Goal: Information Seeking & Learning: Check status

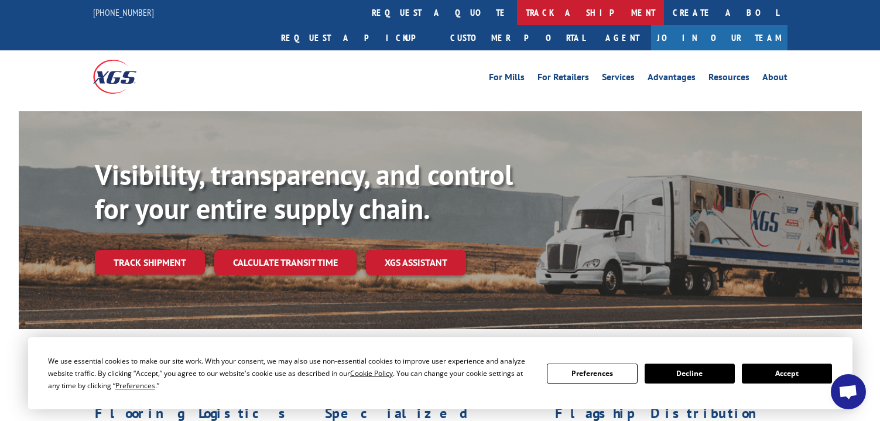
click at [517, 13] on link "track a shipment" at bounding box center [590, 12] width 147 height 25
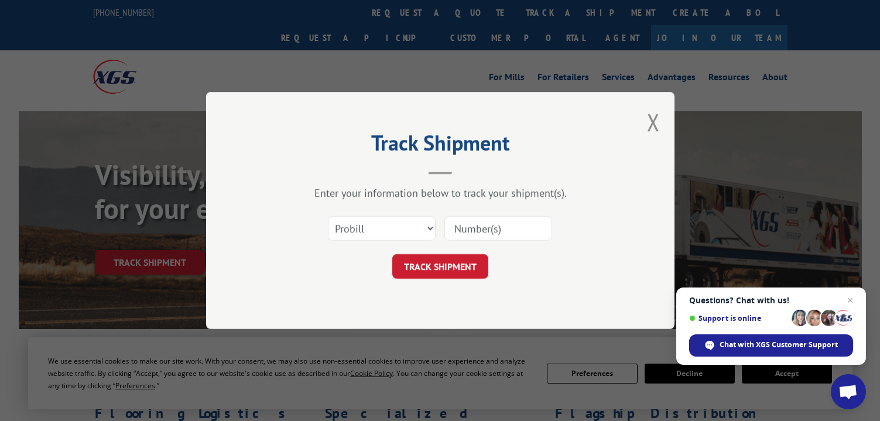
click at [493, 229] on input at bounding box center [498, 228] width 108 height 25
type input "1769428"
click button "TRACK SHIPMENT" at bounding box center [440, 266] width 96 height 25
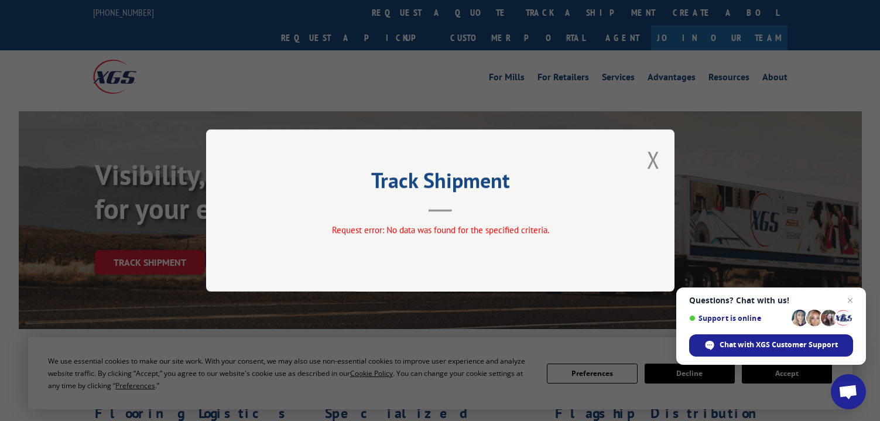
click at [652, 154] on button "Close modal" at bounding box center [653, 159] width 13 height 31
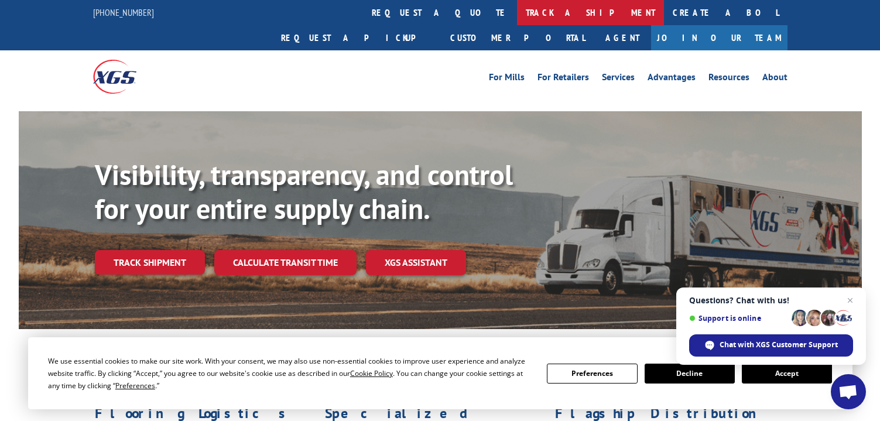
click at [517, 9] on link "track a shipment" at bounding box center [590, 12] width 147 height 25
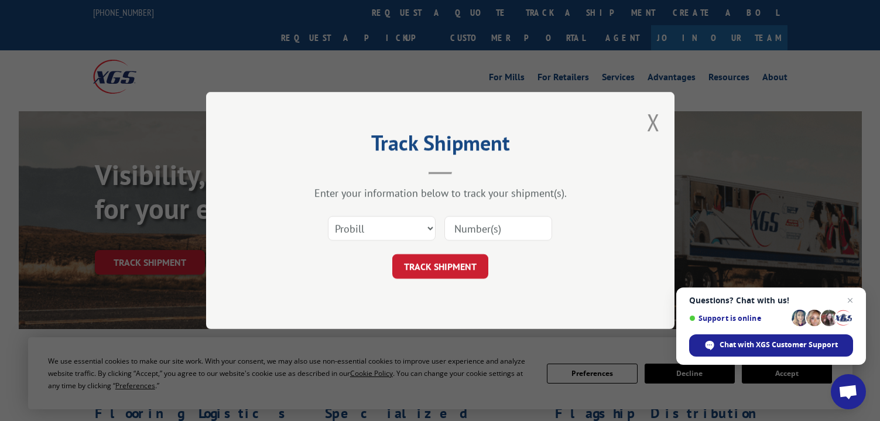
click at [496, 224] on input at bounding box center [498, 228] width 108 height 25
paste input "17694281"
type input "17694281"
click at [437, 260] on button "TRACK SHIPMENT" at bounding box center [440, 266] width 96 height 25
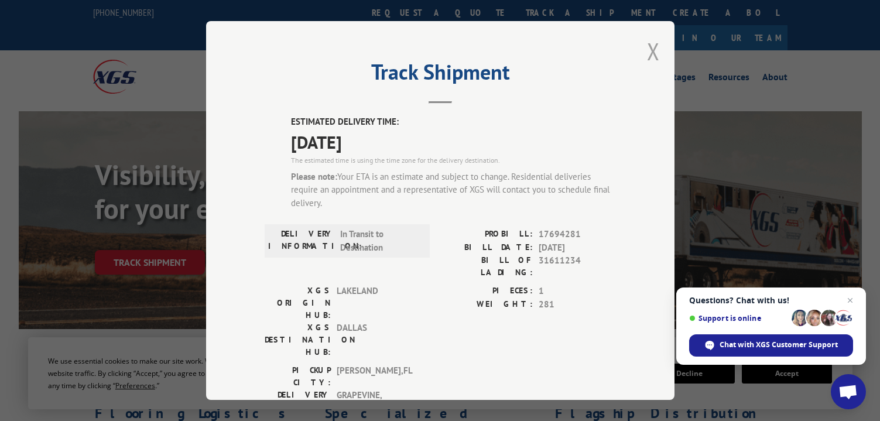
click at [648, 44] on button "Close modal" at bounding box center [653, 51] width 13 height 31
